Goal: Navigation & Orientation: Go to known website

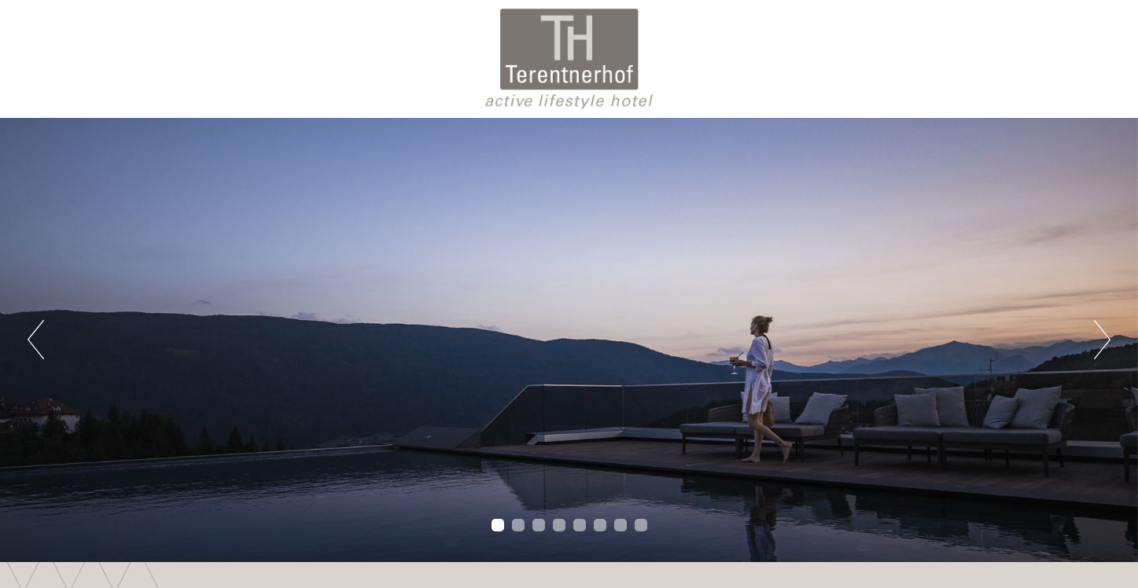
click at [1094, 349] on button "Next" at bounding box center [1102, 339] width 17 height 39
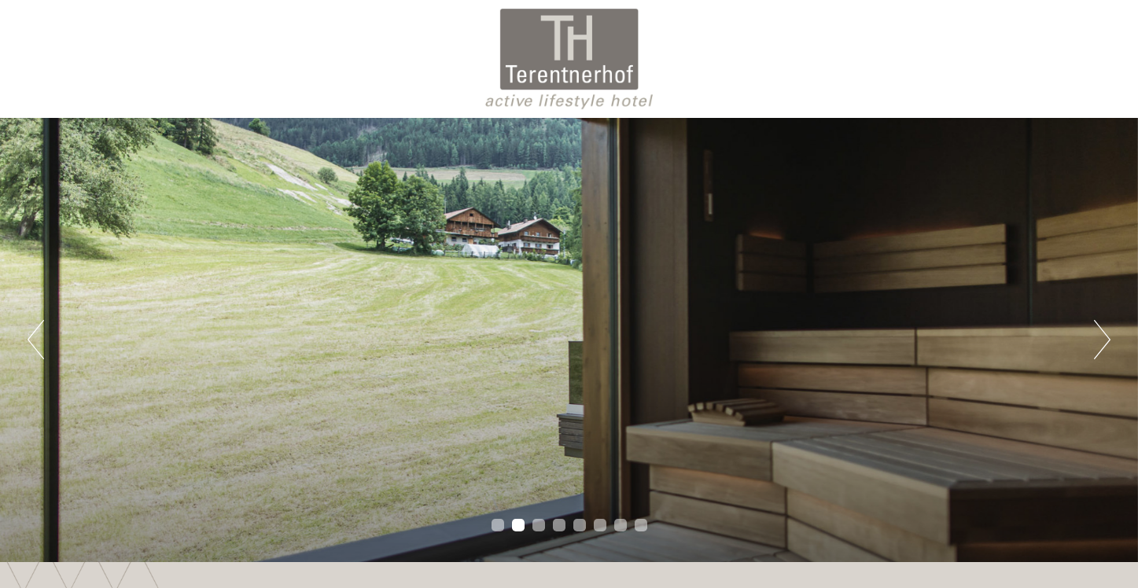
click at [1094, 349] on button "Next" at bounding box center [1102, 339] width 17 height 39
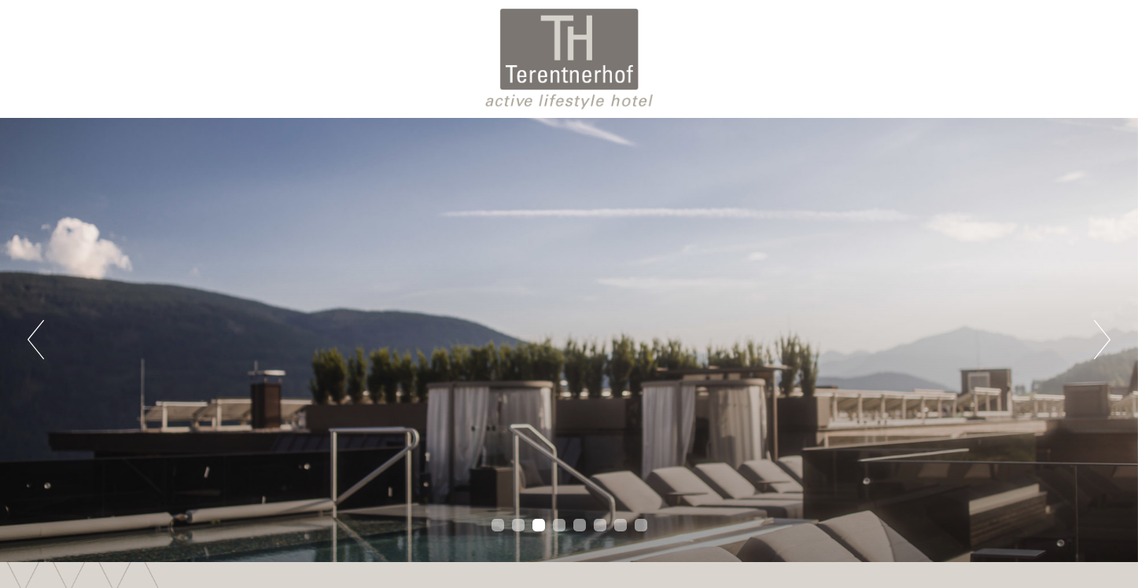
click at [1094, 349] on button "Next" at bounding box center [1102, 339] width 17 height 39
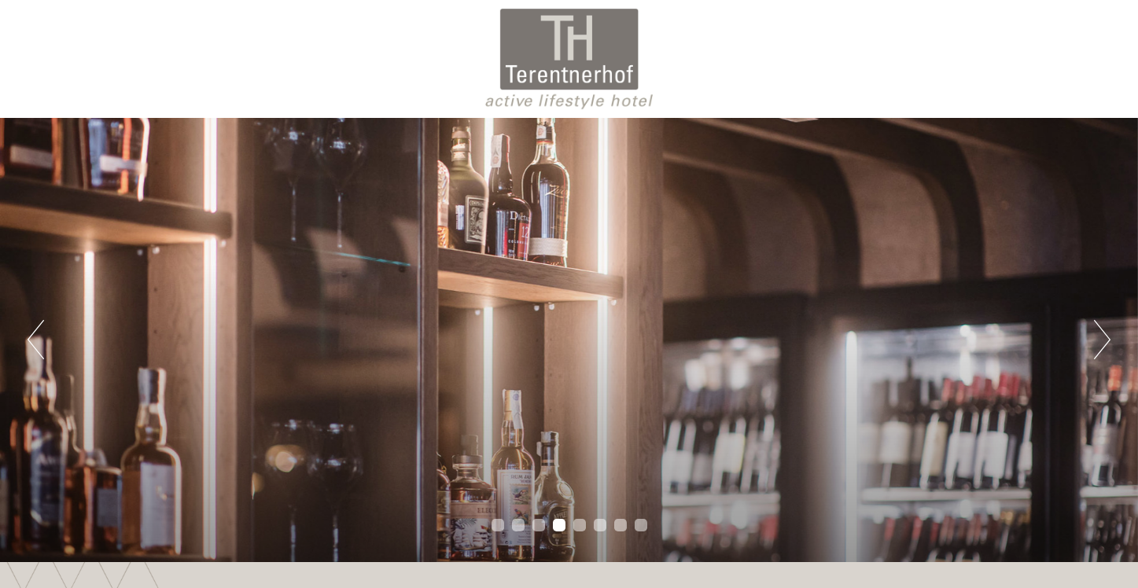
click at [1094, 349] on button "Next" at bounding box center [1102, 339] width 17 height 39
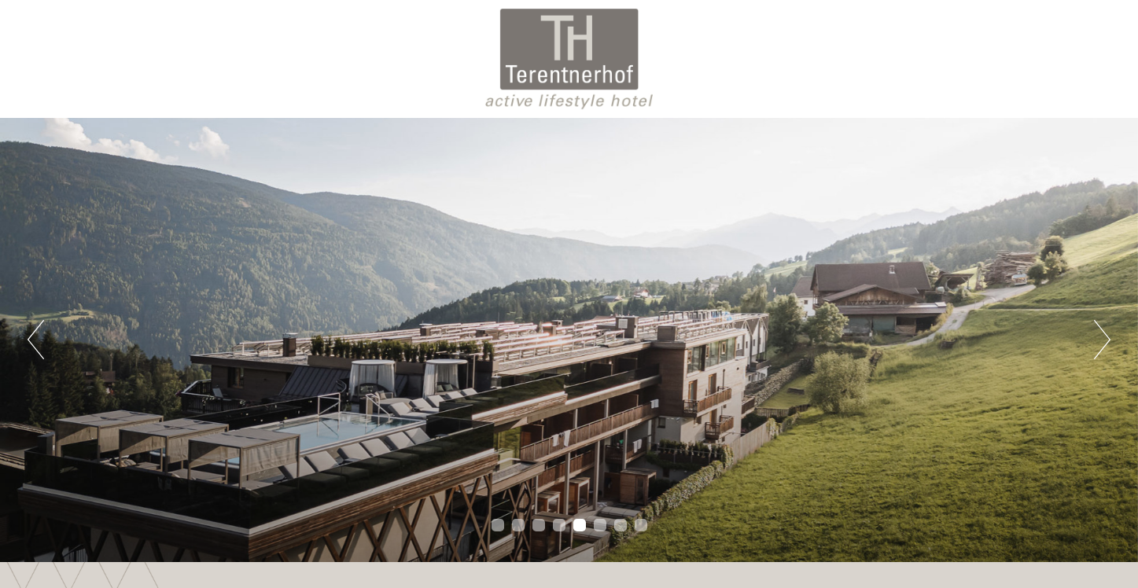
click at [1094, 349] on button "Next" at bounding box center [1102, 339] width 17 height 39
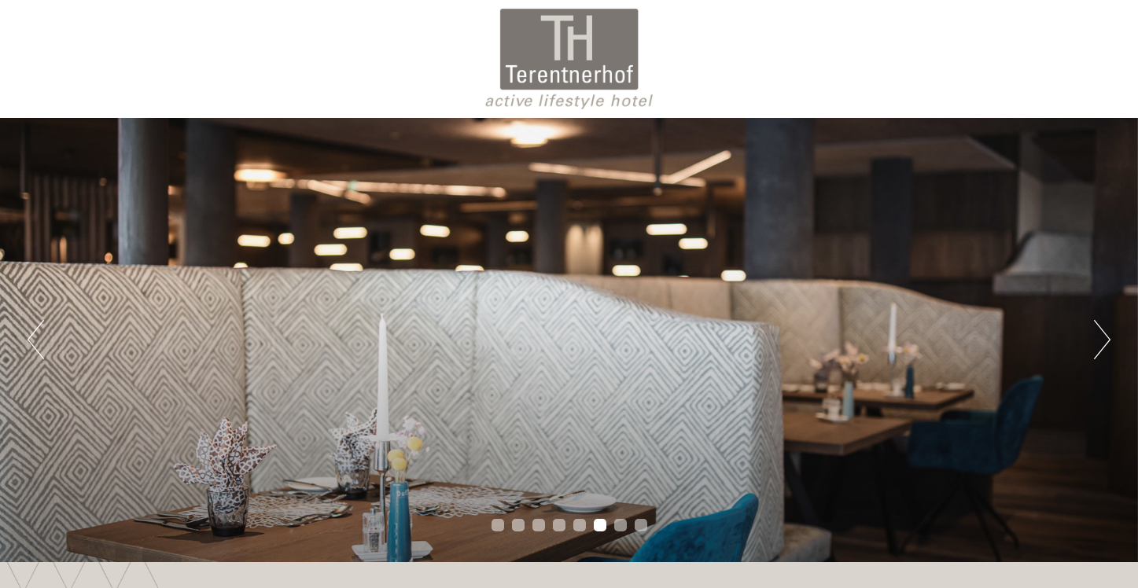
click at [1094, 349] on button "Next" at bounding box center [1102, 339] width 17 height 39
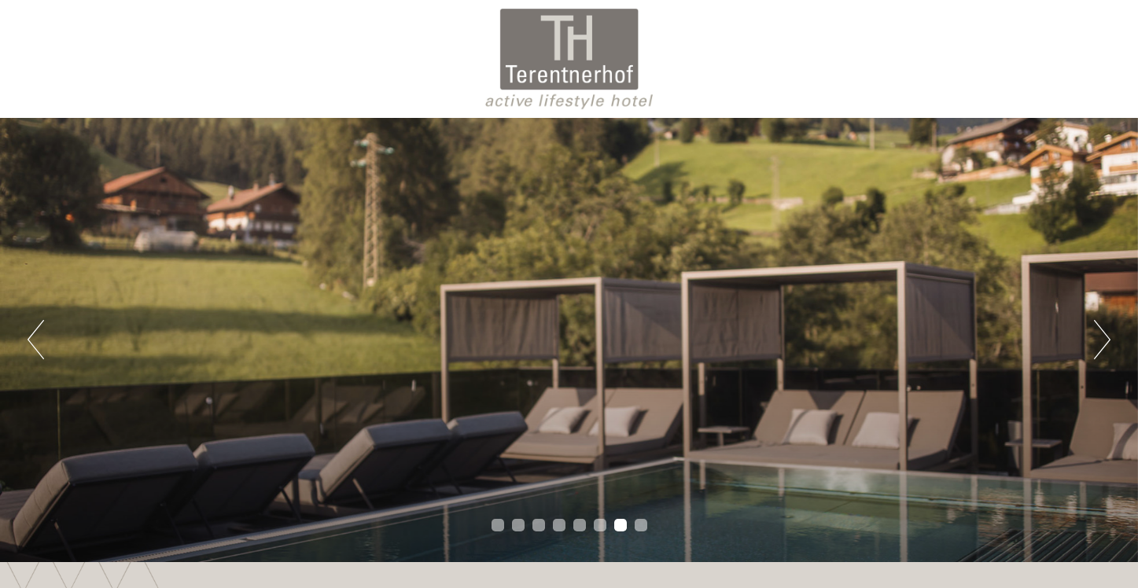
click at [1094, 349] on button "Next" at bounding box center [1102, 339] width 17 height 39
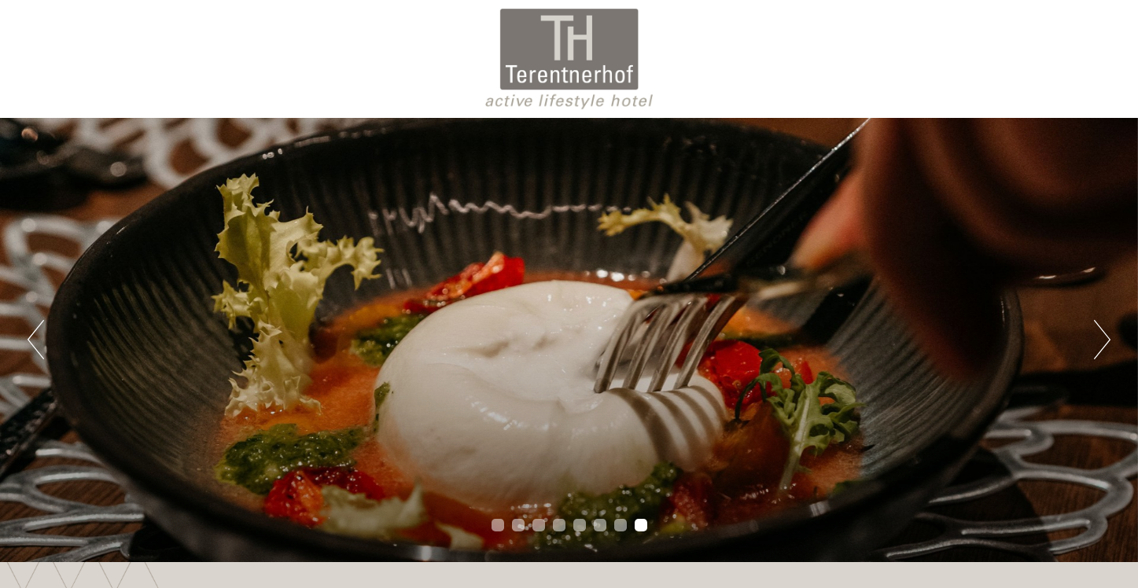
click at [1092, 348] on div "Previous Next 1 2 3 4 5 6 7 8" at bounding box center [569, 340] width 1138 height 444
click at [1094, 349] on button "Next" at bounding box center [1102, 339] width 17 height 39
click at [619, 108] on div at bounding box center [569, 59] width 881 height 102
click at [605, 76] on div at bounding box center [569, 59] width 881 height 102
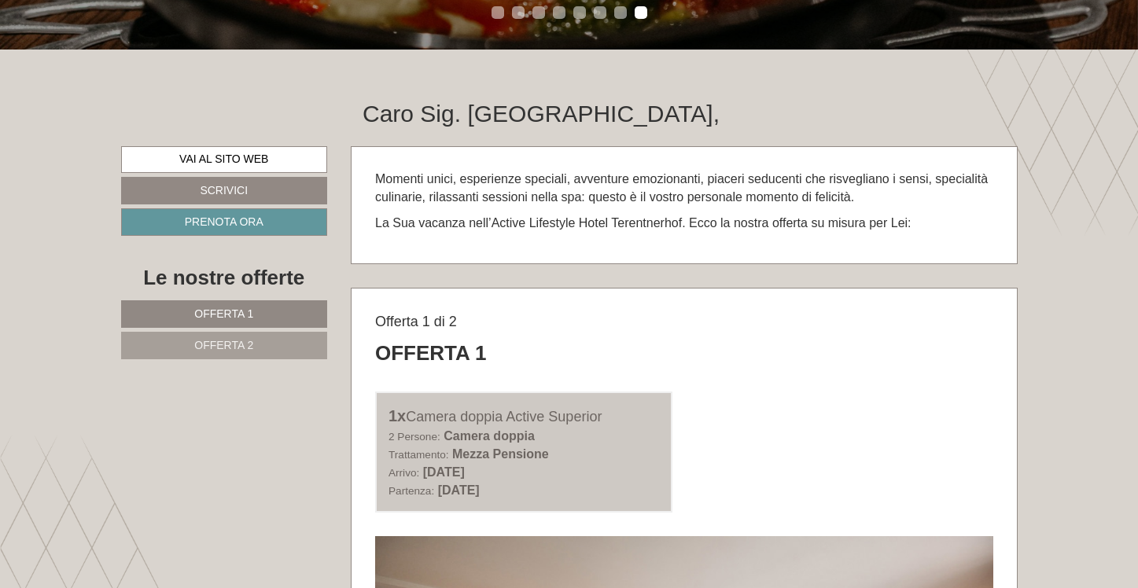
scroll to position [515, 0]
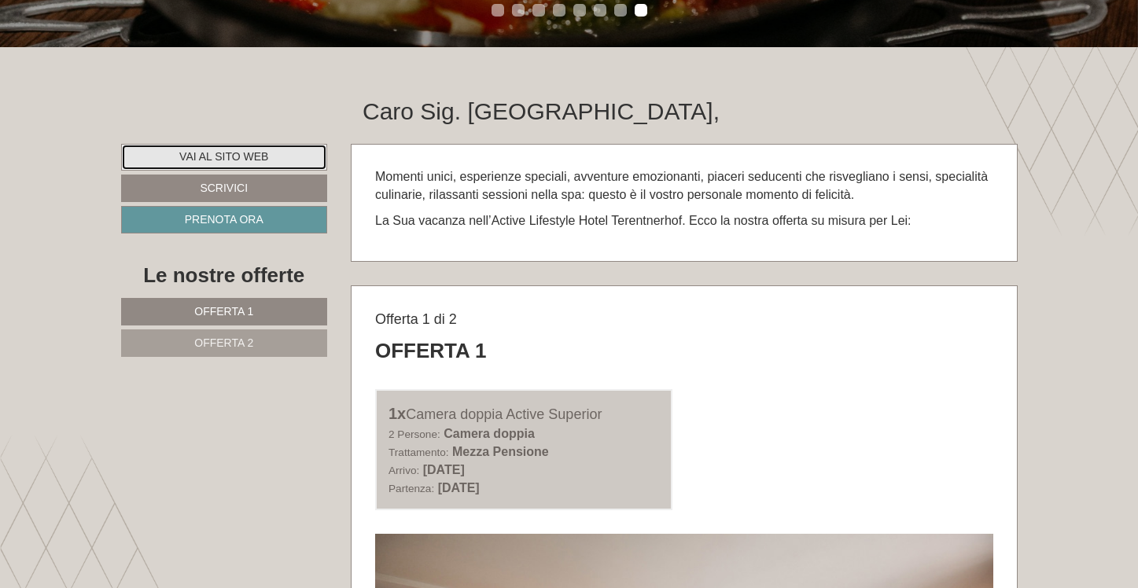
click at [259, 164] on link "Vai al sito web" at bounding box center [224, 157] width 207 height 27
